Goal: Task Accomplishment & Management: Use online tool/utility

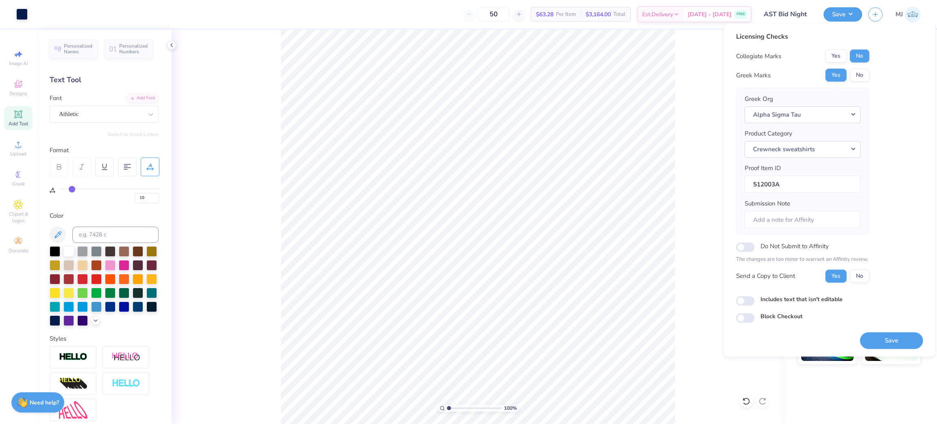
scroll to position [137, 0]
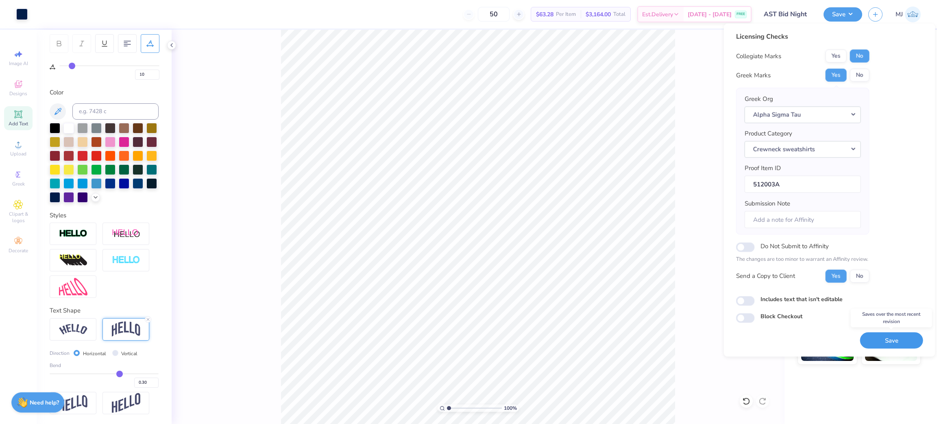
click at [895, 342] on button "Save" at bounding box center [891, 340] width 63 height 17
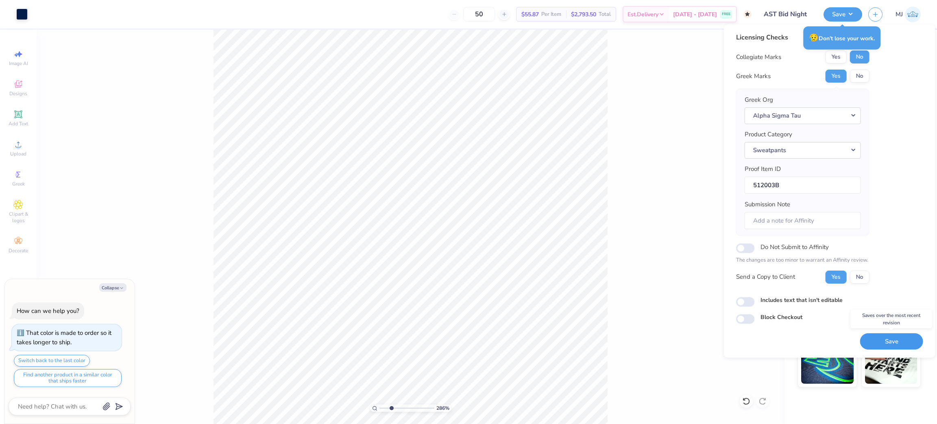
click at [890, 341] on button "Save" at bounding box center [891, 341] width 63 height 17
click at [672, 212] on div "286 % Back W 6.00 6.00 " H 2.61 2.61 " Y 3.00 3.00 " Center Middle Top Bottom" at bounding box center [411, 227] width 748 height 394
type input "2.85915263702015"
type textarea "x"
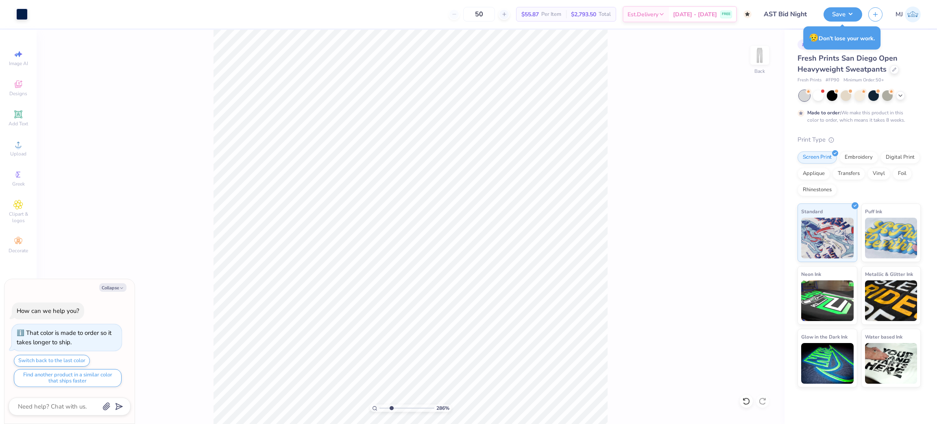
type input "2.85915263702015"
type textarea "x"
type input "2.85915263702015"
type textarea "x"
click at [742, 402] on icon at bounding box center [746, 401] width 8 height 8
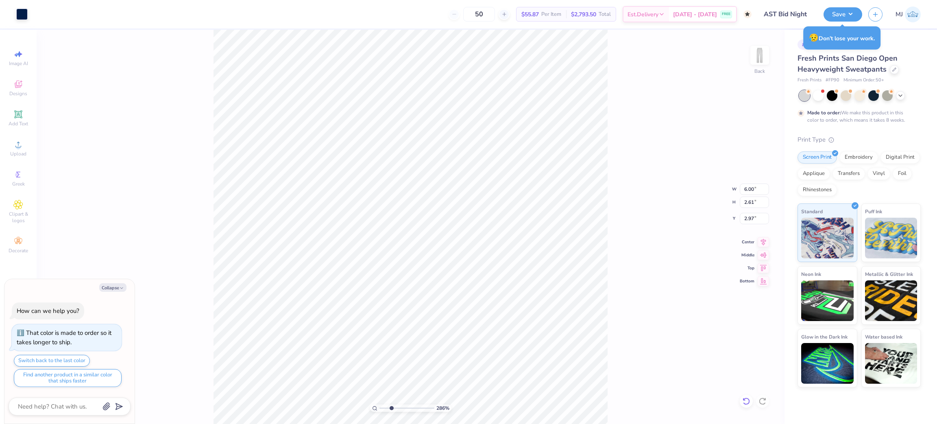
type input "2.85915263702015"
type textarea "x"
type input "3.00"
type input "2.85915263702015"
type textarea "x"
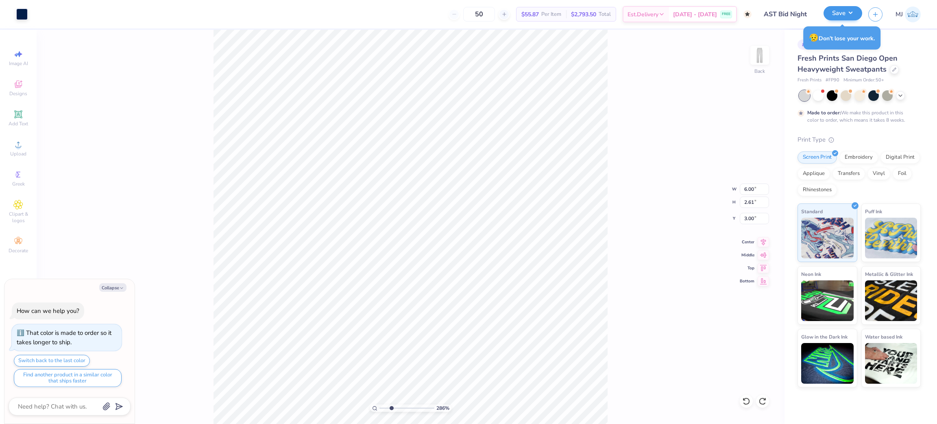
type input "2.85915263702015"
type textarea "x"
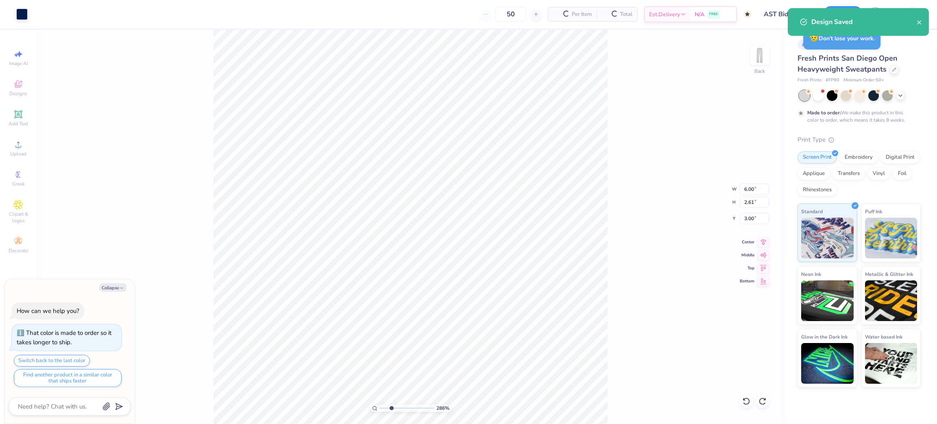
click at [853, 8] on div "Design Saved" at bounding box center [858, 22] width 141 height 28
type input "2.85915263702015"
type textarea "x"
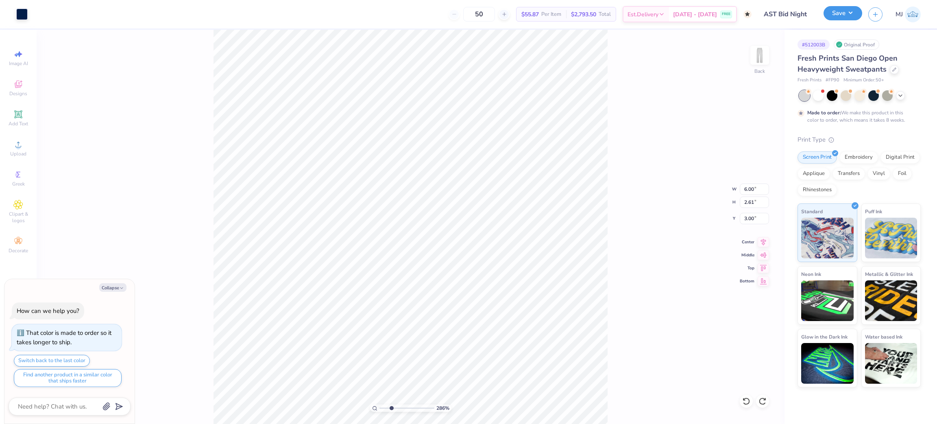
click at [854, 13] on button "Save" at bounding box center [843, 13] width 39 height 14
type input "2.85915263702015"
type textarea "x"
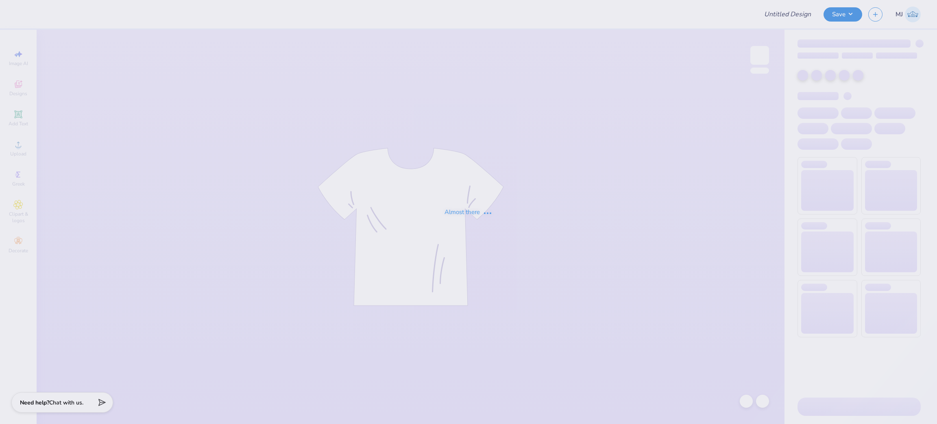
type input "[PERSON_NAME] : [PERSON_NAME][GEOGRAPHIC_DATA]"
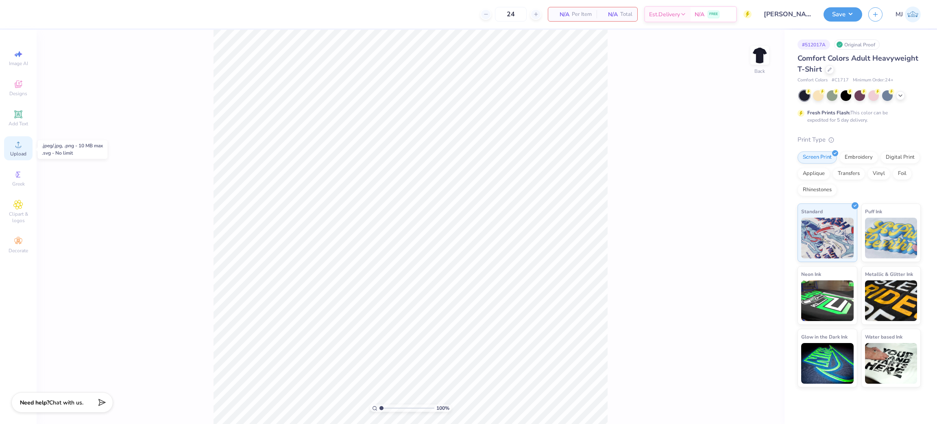
click at [19, 153] on span "Upload" at bounding box center [18, 154] width 16 height 7
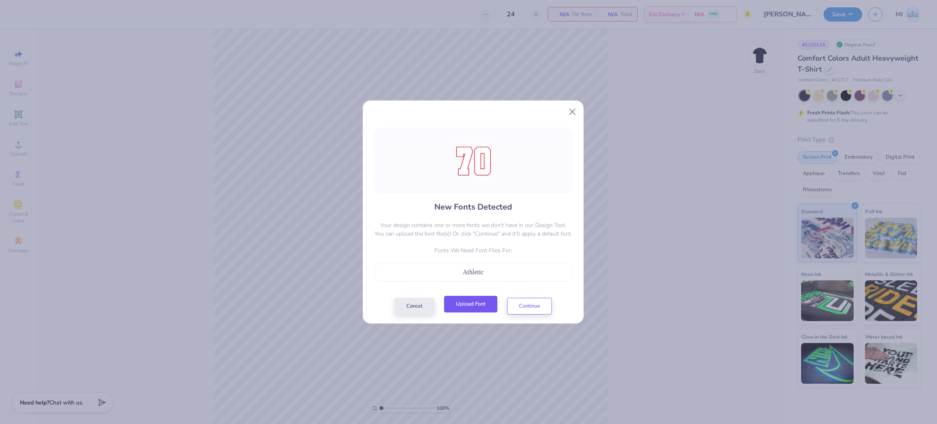
click at [470, 306] on button "Upload Font" at bounding box center [470, 304] width 53 height 17
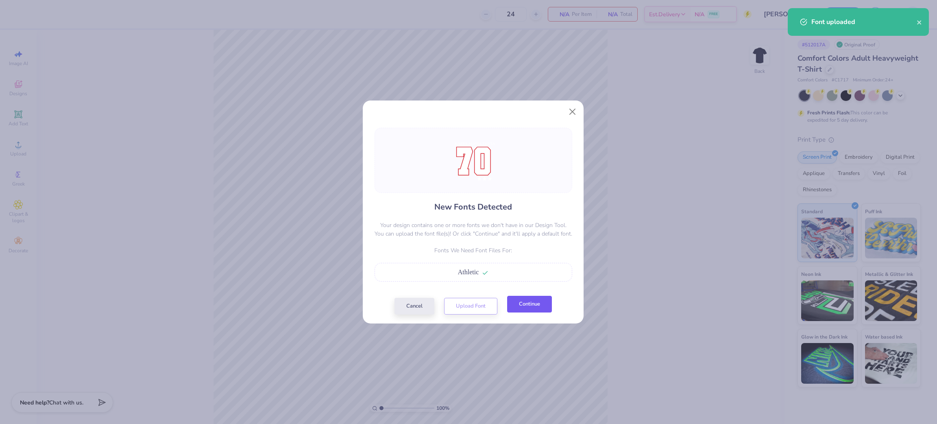
click at [517, 306] on button "Continue" at bounding box center [529, 304] width 45 height 17
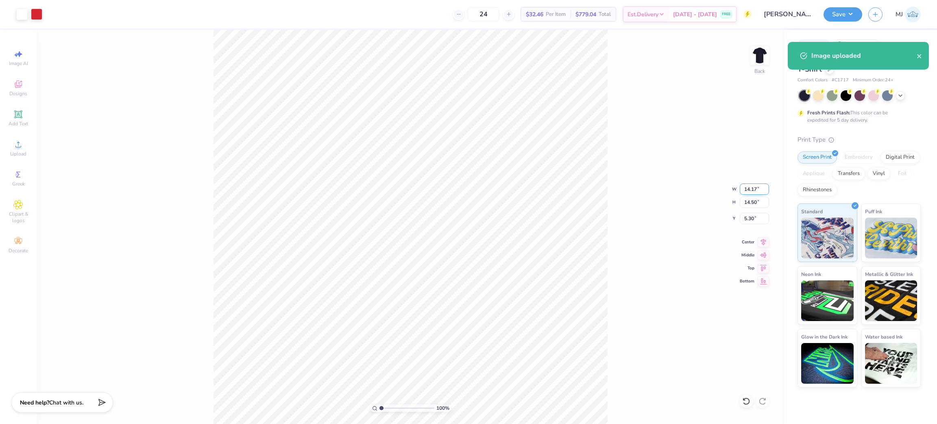
click at [748, 190] on input "14.17" at bounding box center [754, 188] width 29 height 11
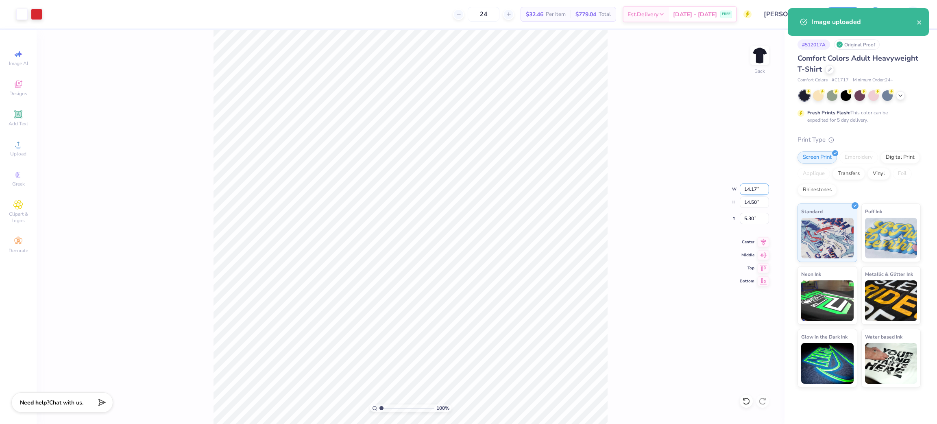
click at [748, 190] on input "14.17" at bounding box center [754, 188] width 29 height 11
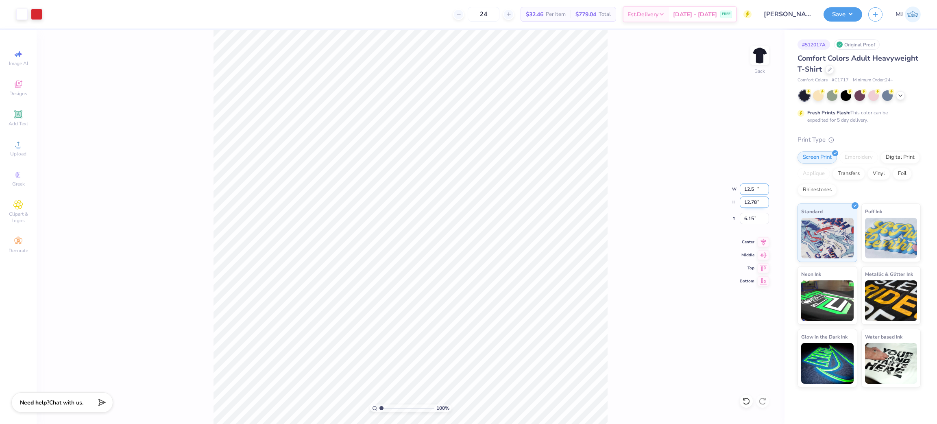
type input "12.50"
type input "12.78"
type input "6.15"
click at [748, 212] on div "100 % Back W 12.50 12.50 " H 12.78 12.78 " Y 6.15 6.15 " Center Middle Top Bott…" at bounding box center [411, 227] width 748 height 394
click at [748, 214] on div "100 % Back" at bounding box center [411, 227] width 748 height 394
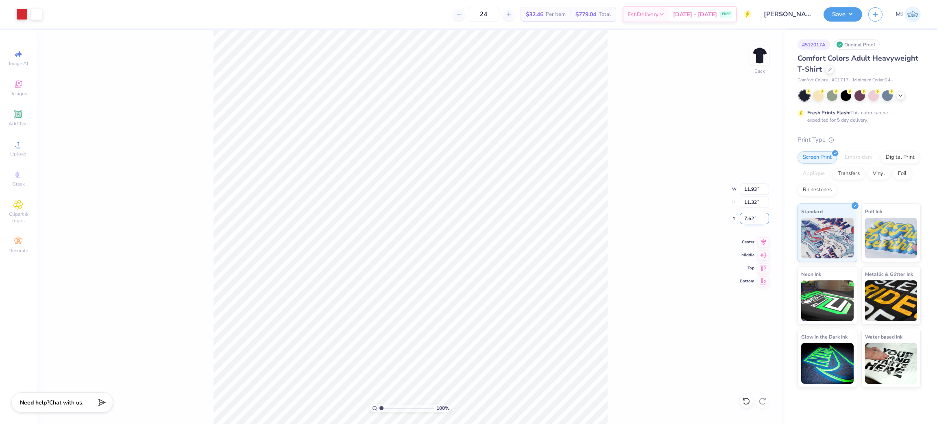
click at [750, 223] on input "7.62" at bounding box center [754, 218] width 29 height 11
type input "3.00"
drag, startPoint x: 737, startPoint y: 399, endPoint x: 749, endPoint y: 402, distance: 12.4
click at [738, 399] on div "100 % Back W 11.93 11.93 " H 11.32 11.32 " Y 3.00 3.00 " Center Middle Top Bott…" at bounding box center [411, 227] width 748 height 394
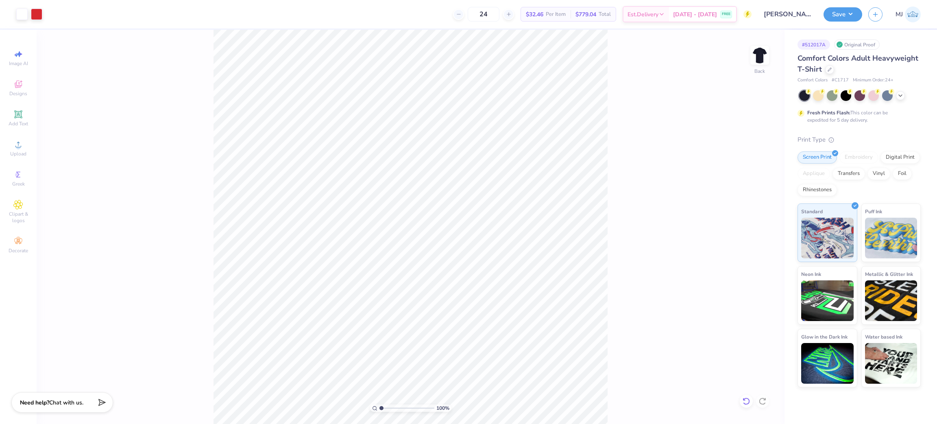
click at [745, 401] on icon at bounding box center [746, 401] width 8 height 8
click at [161, 82] on div "100 % Back W 14.17 14.17 " H 14.50 14.50 " Y 5.30 5.30 " Center Middle Top Bott…" at bounding box center [411, 227] width 748 height 394
click at [465, 332] on li "Group" at bounding box center [465, 334] width 64 height 16
click at [744, 188] on input "14.17" at bounding box center [754, 188] width 29 height 11
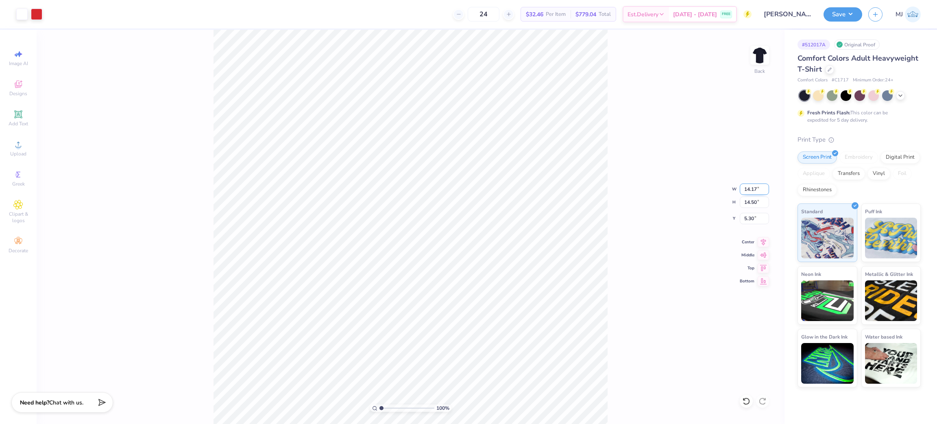
click at [744, 188] on input "14.17" at bounding box center [754, 188] width 29 height 11
type input "10.00"
type input "10.23"
click at [748, 221] on input "7.43" at bounding box center [754, 218] width 29 height 11
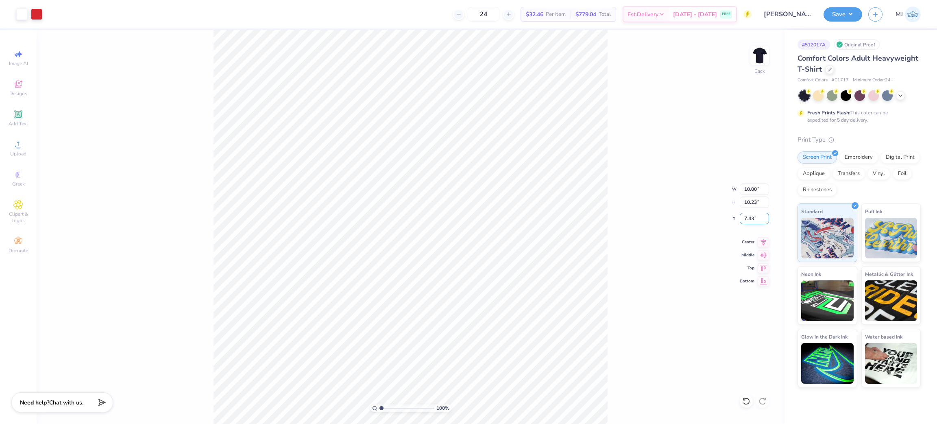
click at [748, 221] on input "7.43" at bounding box center [754, 218] width 29 height 11
type input "3.00"
click at [644, 173] on div "100 % Back W 10.00 10.00 " H 10.23 10.23 " Y 3.00 3.00 " Center Middle Top Bott…" at bounding box center [411, 227] width 748 height 394
type input "1"
click at [857, 9] on button "Save" at bounding box center [843, 13] width 39 height 14
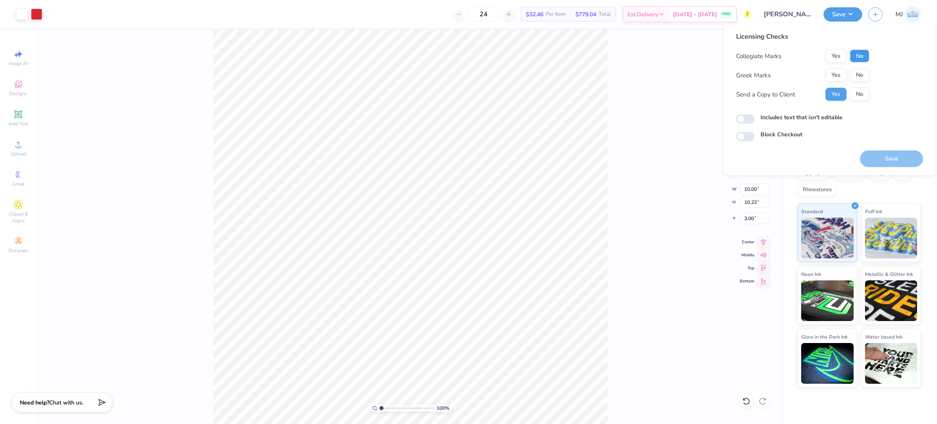
click at [853, 53] on button "No" at bounding box center [860, 56] width 20 height 13
click at [834, 72] on button "Yes" at bounding box center [836, 75] width 21 height 13
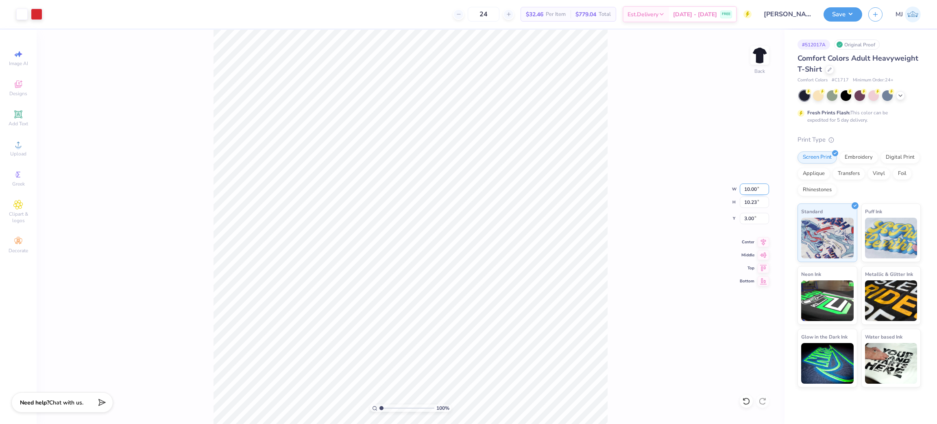
click at [751, 189] on input "10.00" at bounding box center [754, 188] width 29 height 11
type input "7.00"
type input "7.16"
type input "4.53"
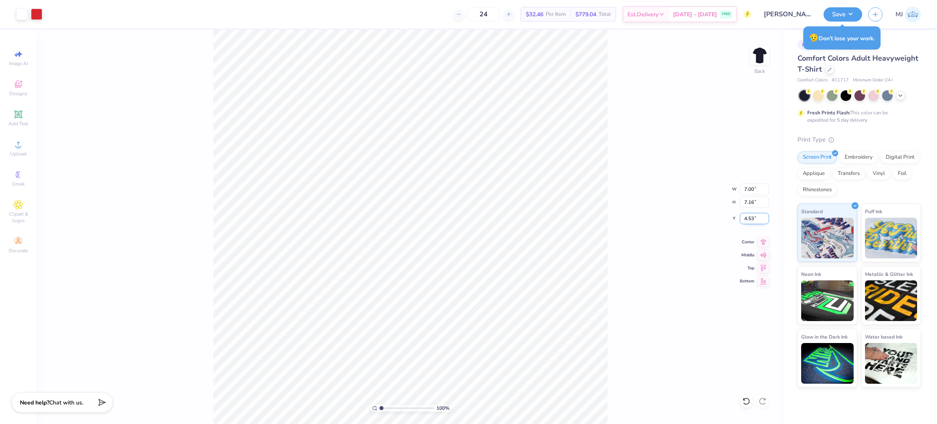
click at [746, 218] on input "4.53" at bounding box center [754, 218] width 29 height 11
type input "3.00"
